Goal: Transaction & Acquisition: Purchase product/service

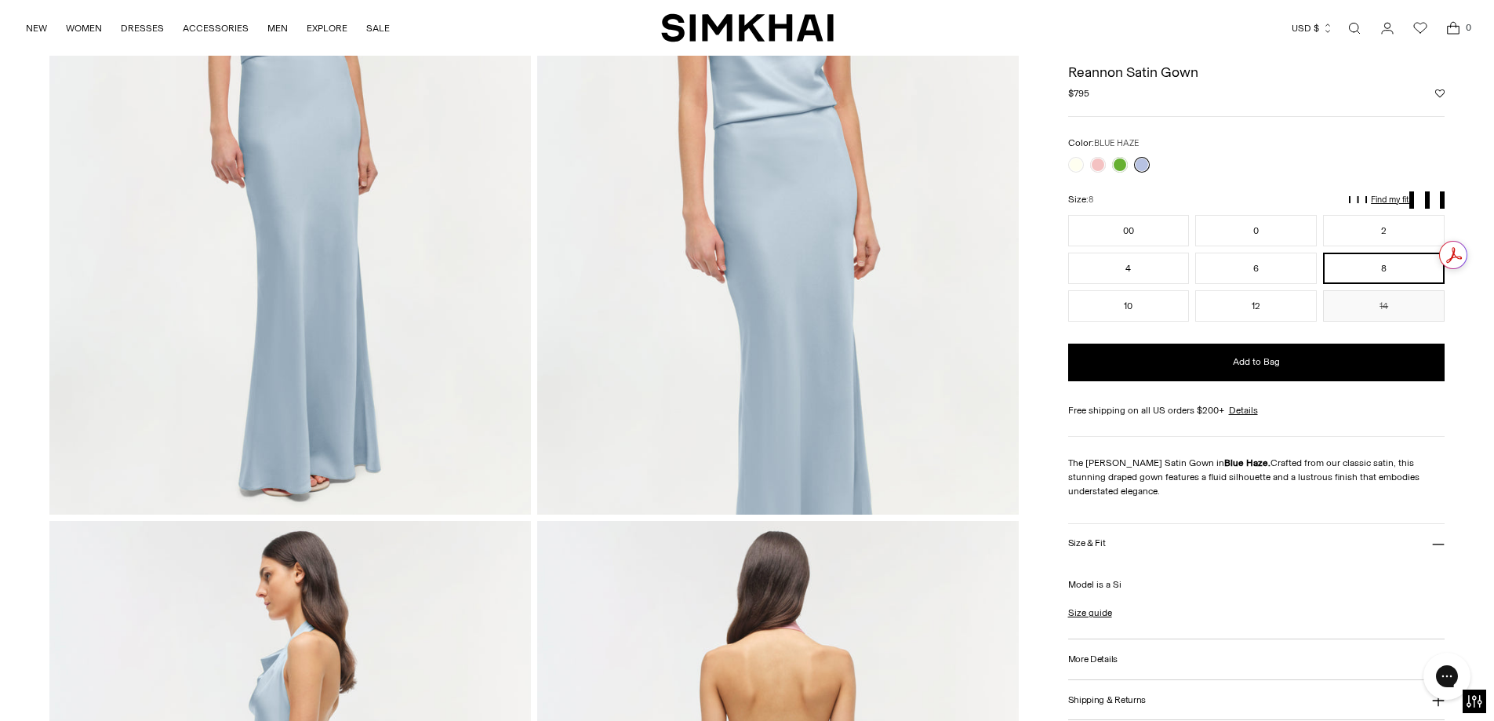
scroll to position [235, 0]
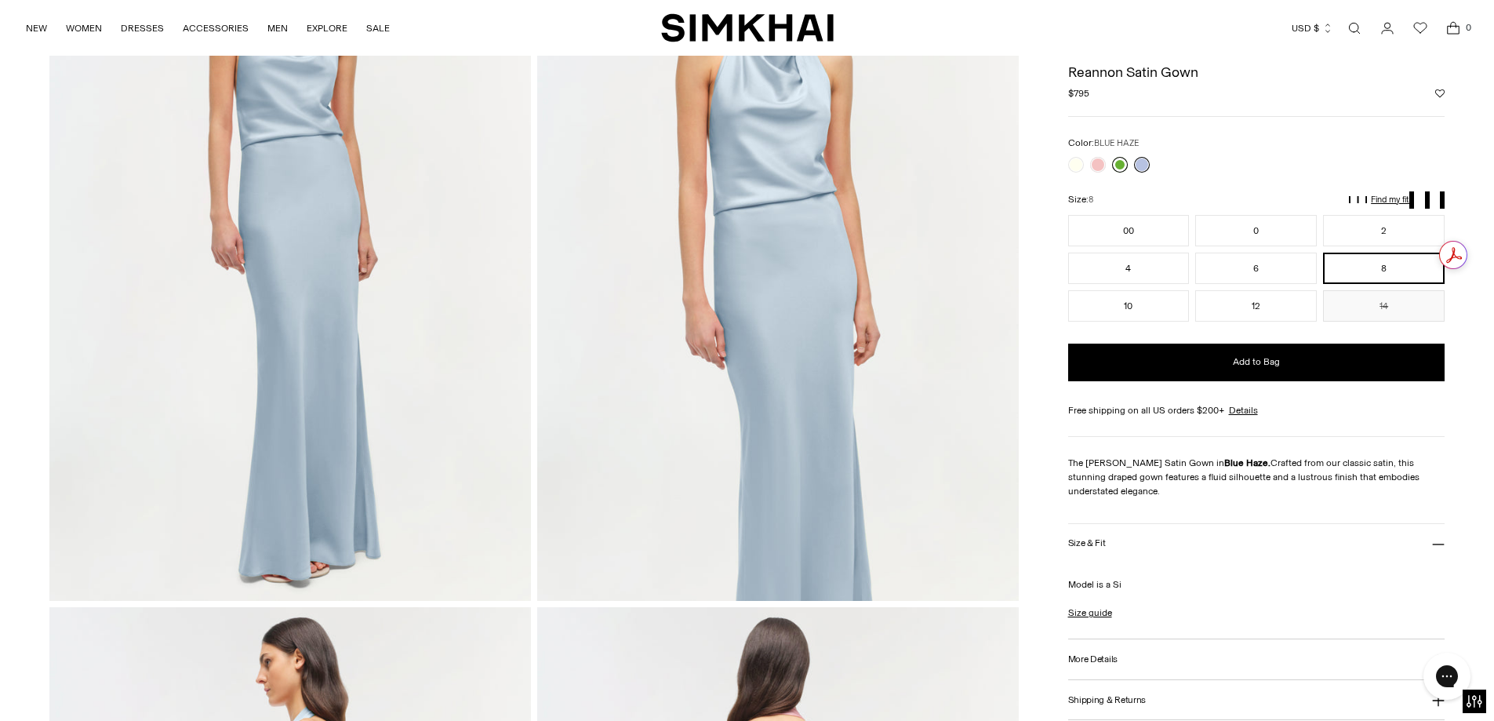
click at [1123, 160] on link at bounding box center [1120, 165] width 16 height 16
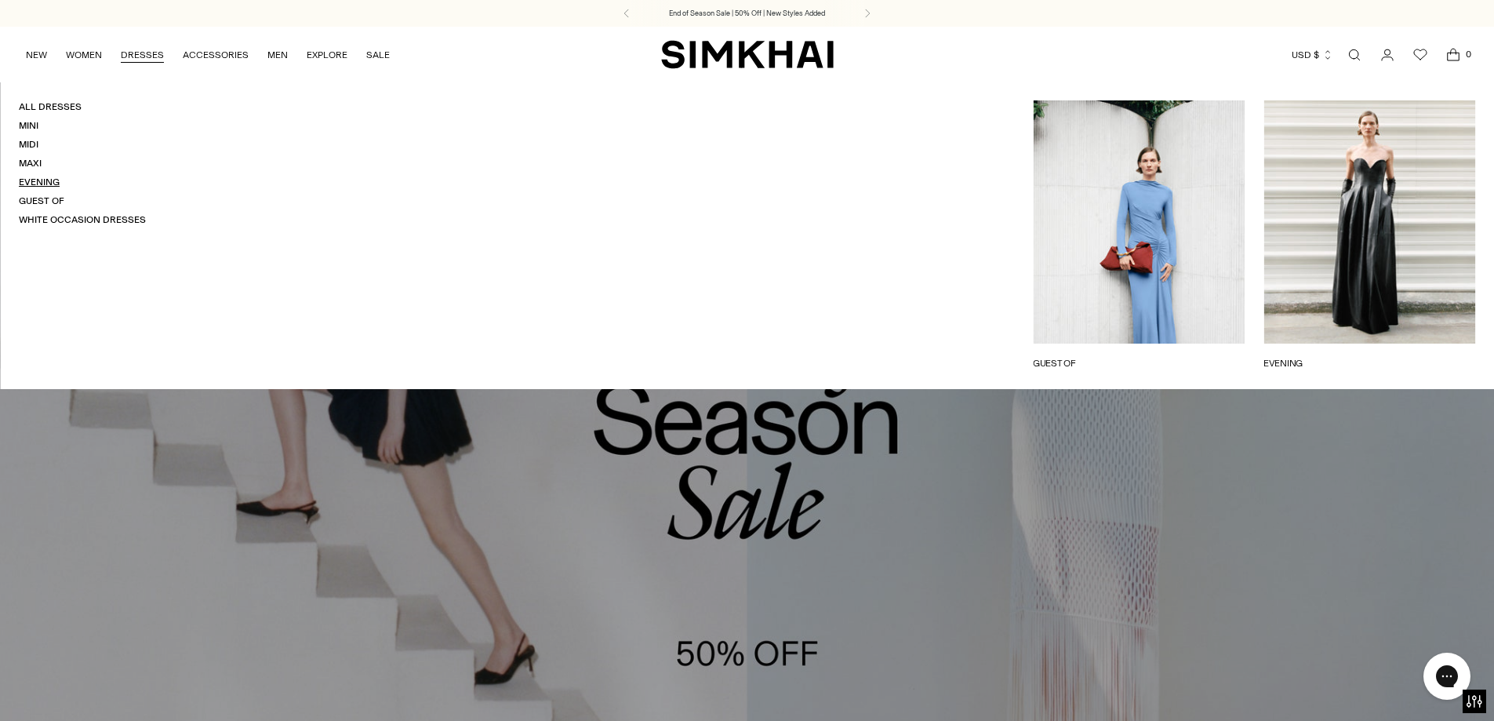
click at [31, 182] on link "Evening" at bounding box center [39, 181] width 41 height 11
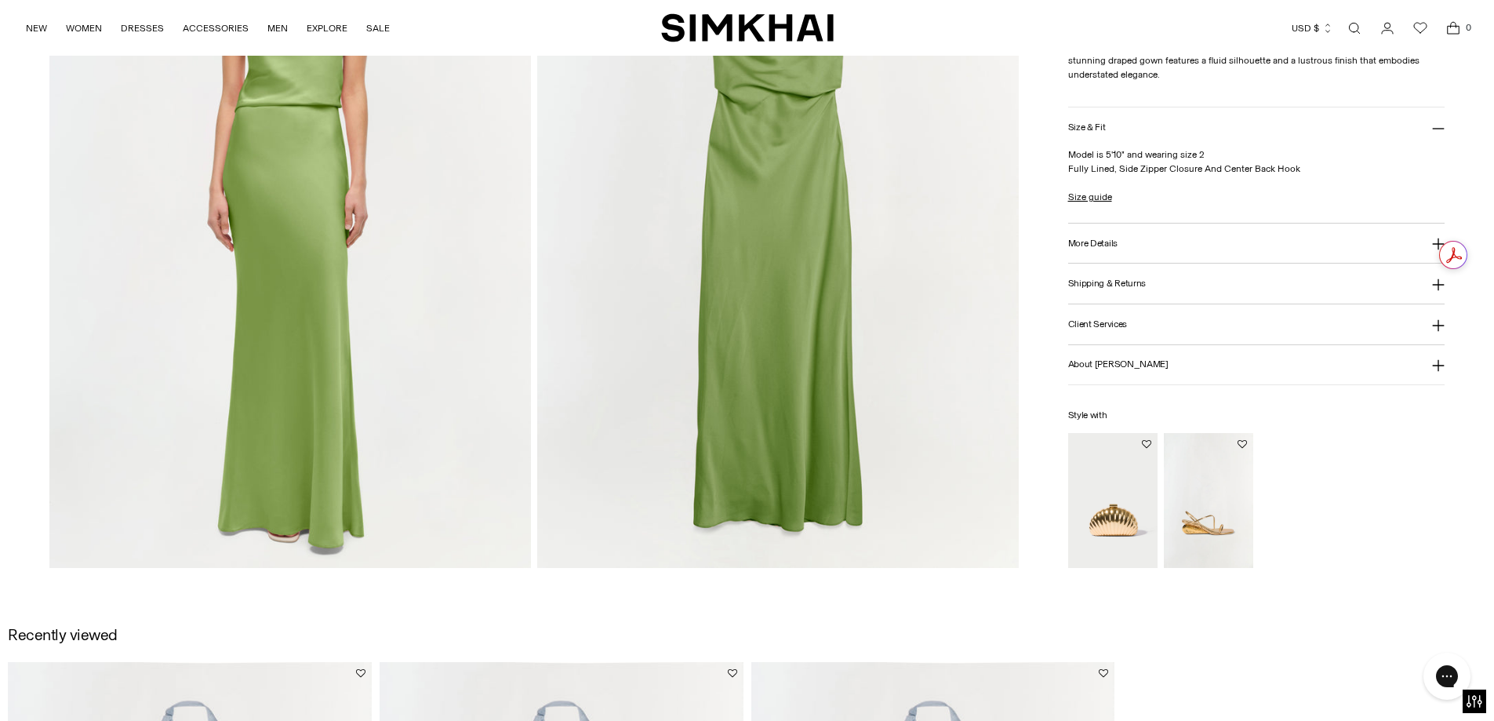
scroll to position [1255, 0]
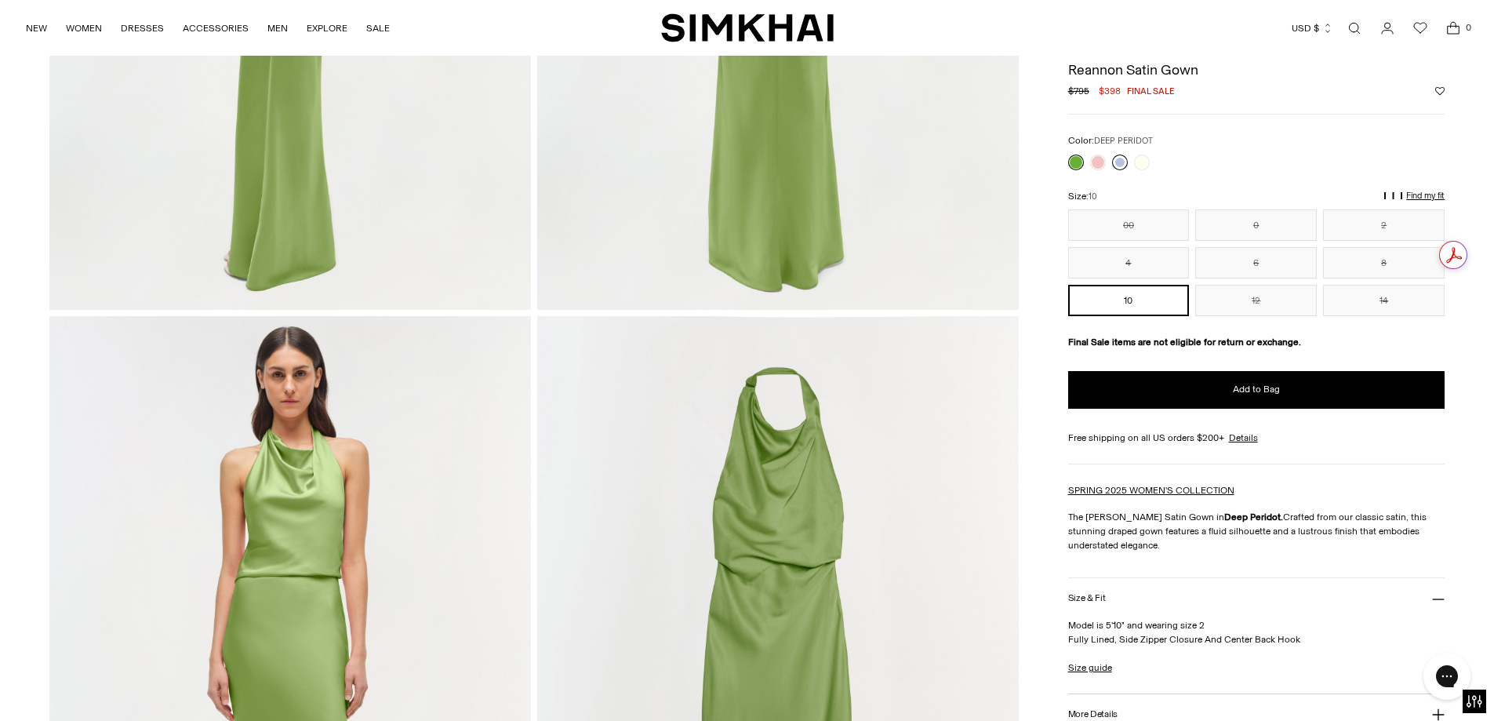
click at [1115, 158] on link at bounding box center [1120, 163] width 16 height 16
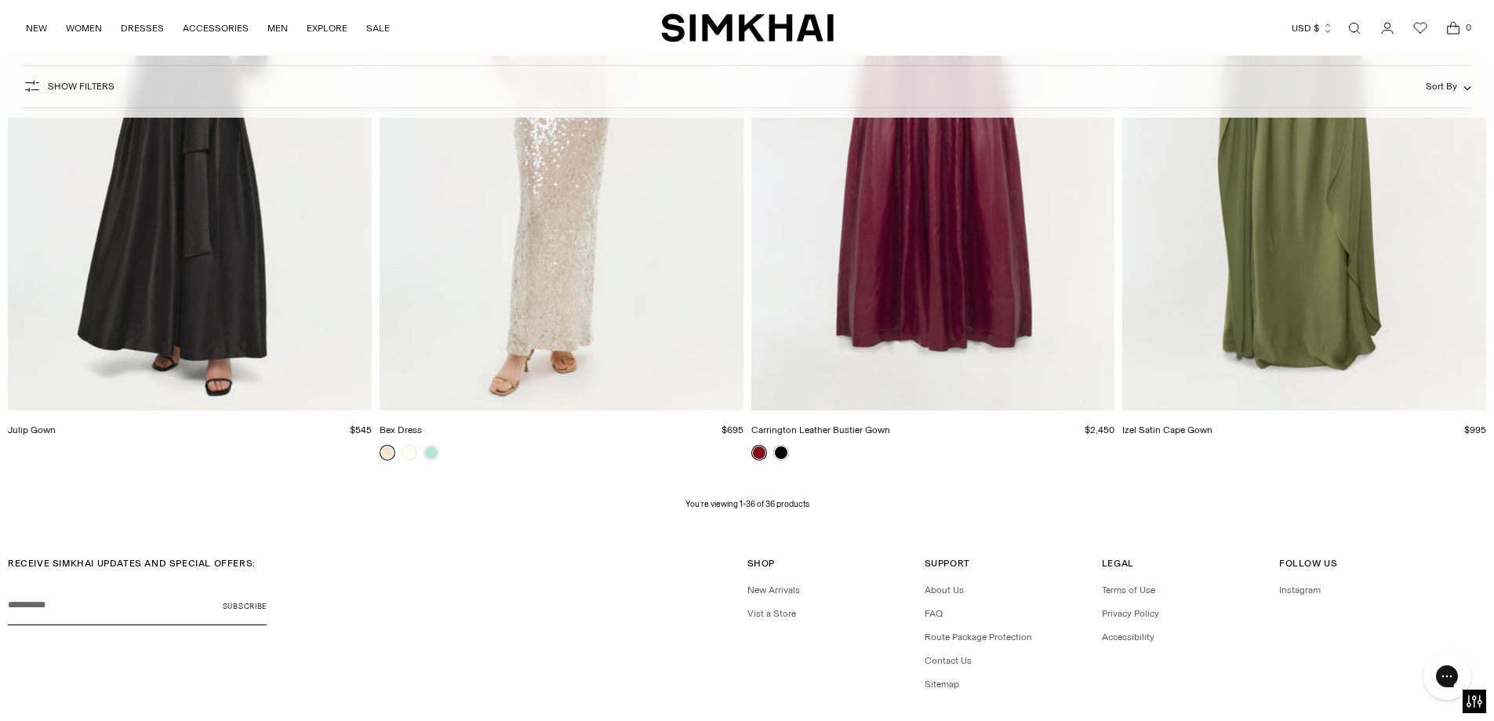
scroll to position [5474, 0]
